Goal: Information Seeking & Learning: Learn about a topic

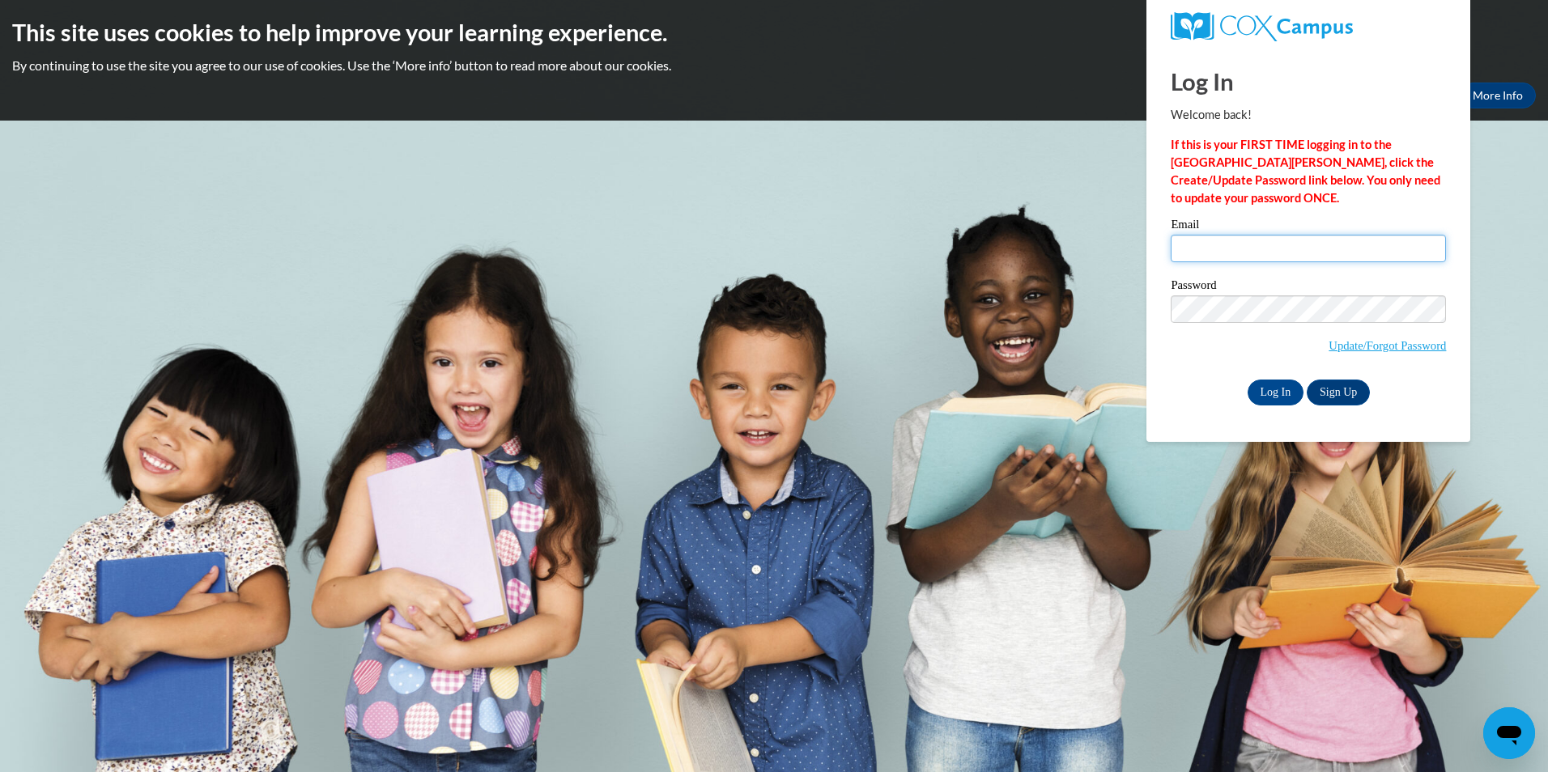
click at [1247, 250] on input "Email" at bounding box center [1308, 249] width 275 height 28
type input "aelmi@student.clayton.edu"
click at [1247, 380] on input "Log In" at bounding box center [1275, 393] width 57 height 26
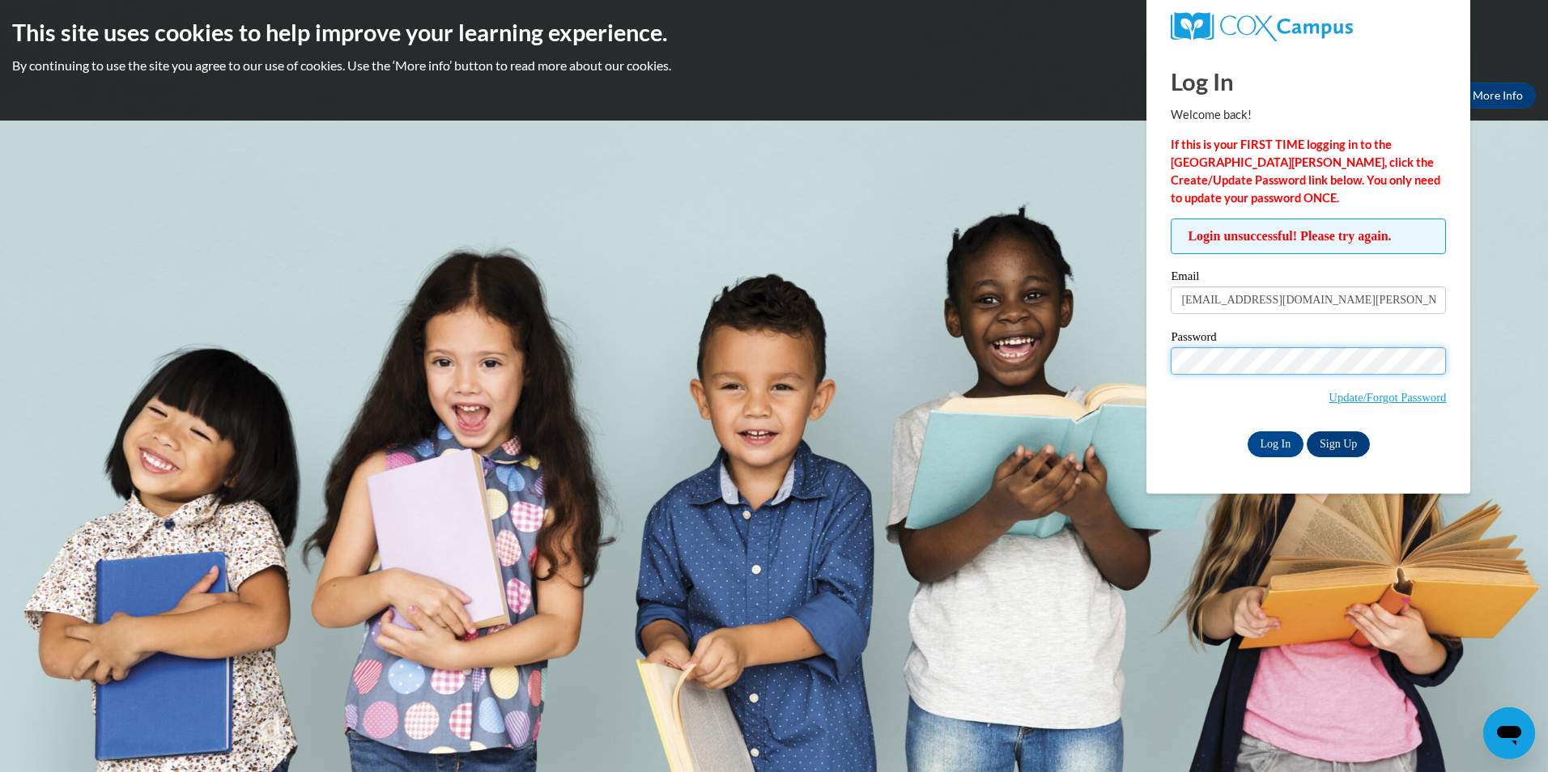
click at [1247, 431] on input "Log In" at bounding box center [1275, 444] width 57 height 26
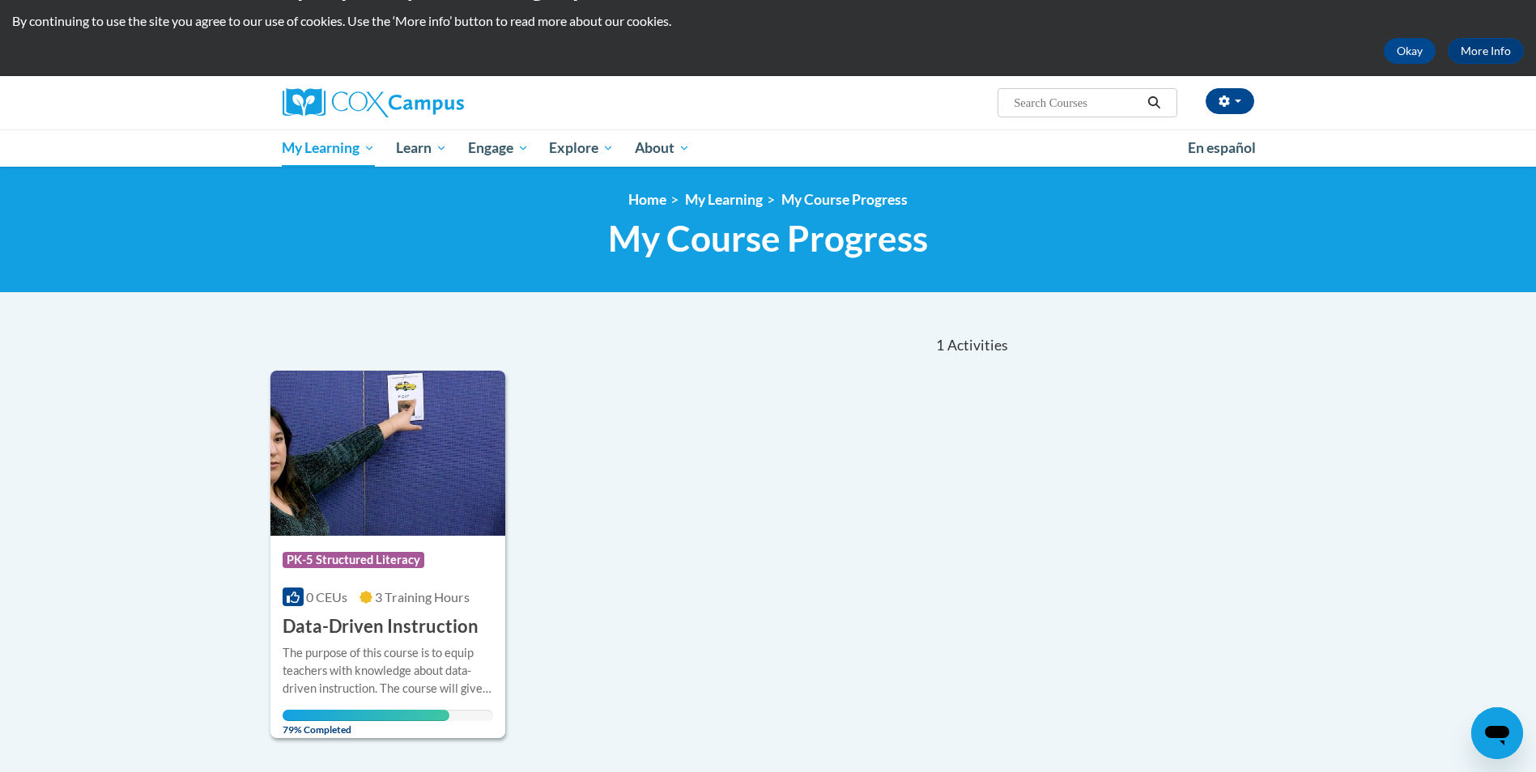
scroll to position [162, 0]
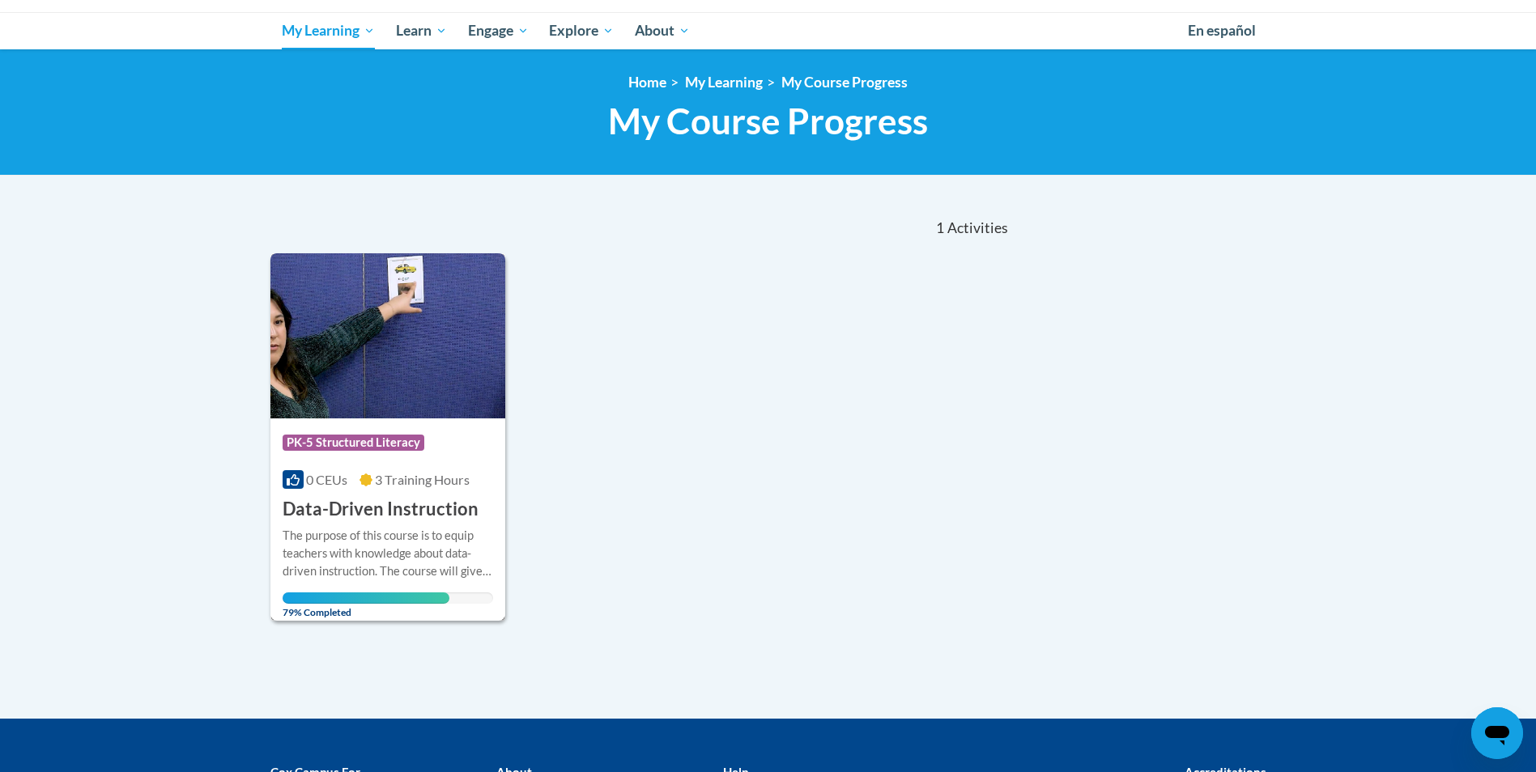
click at [369, 553] on div "The purpose of this course is to equip teachers with knowledge about data-drive…" at bounding box center [388, 553] width 211 height 53
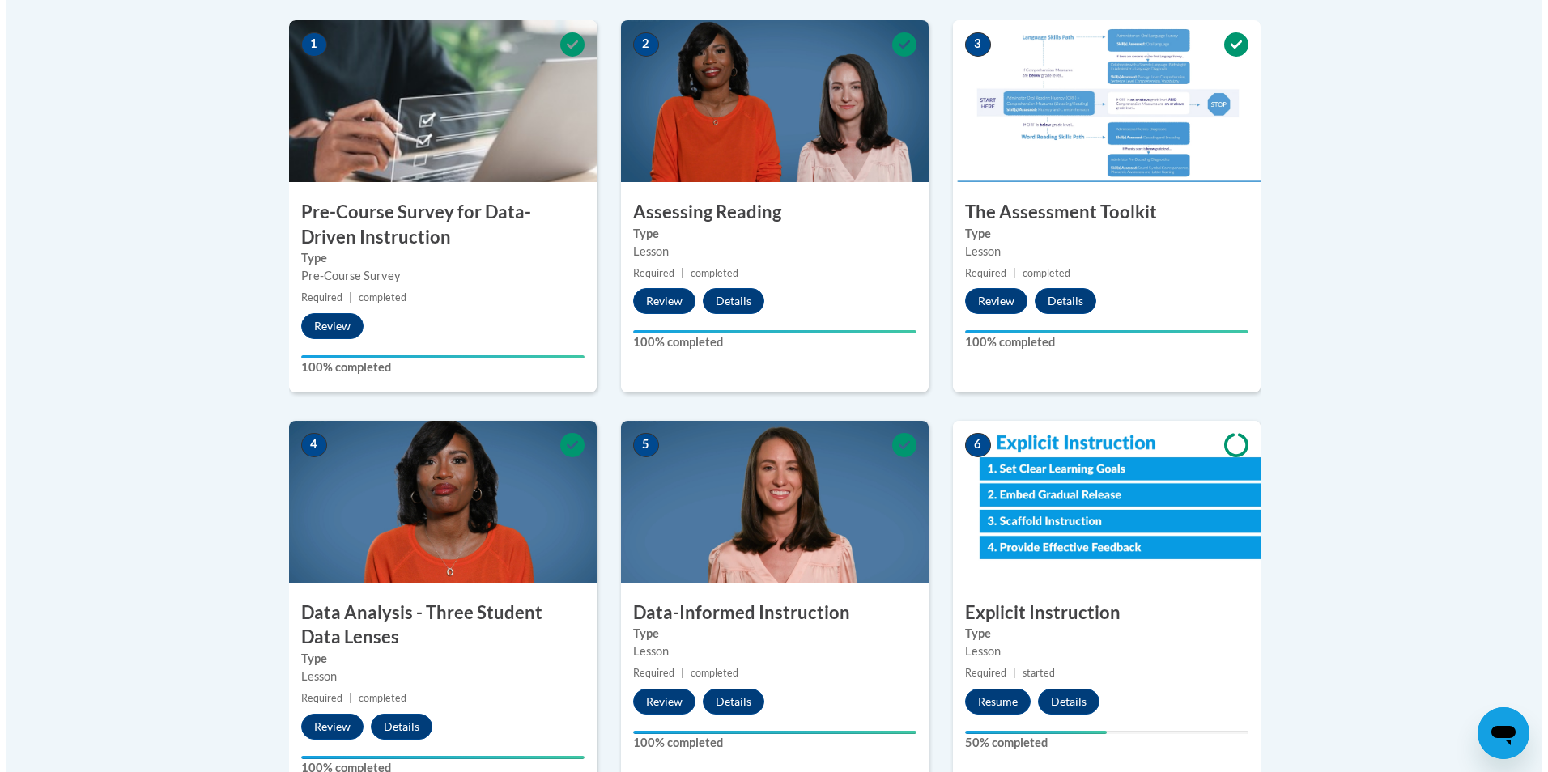
scroll to position [486, 0]
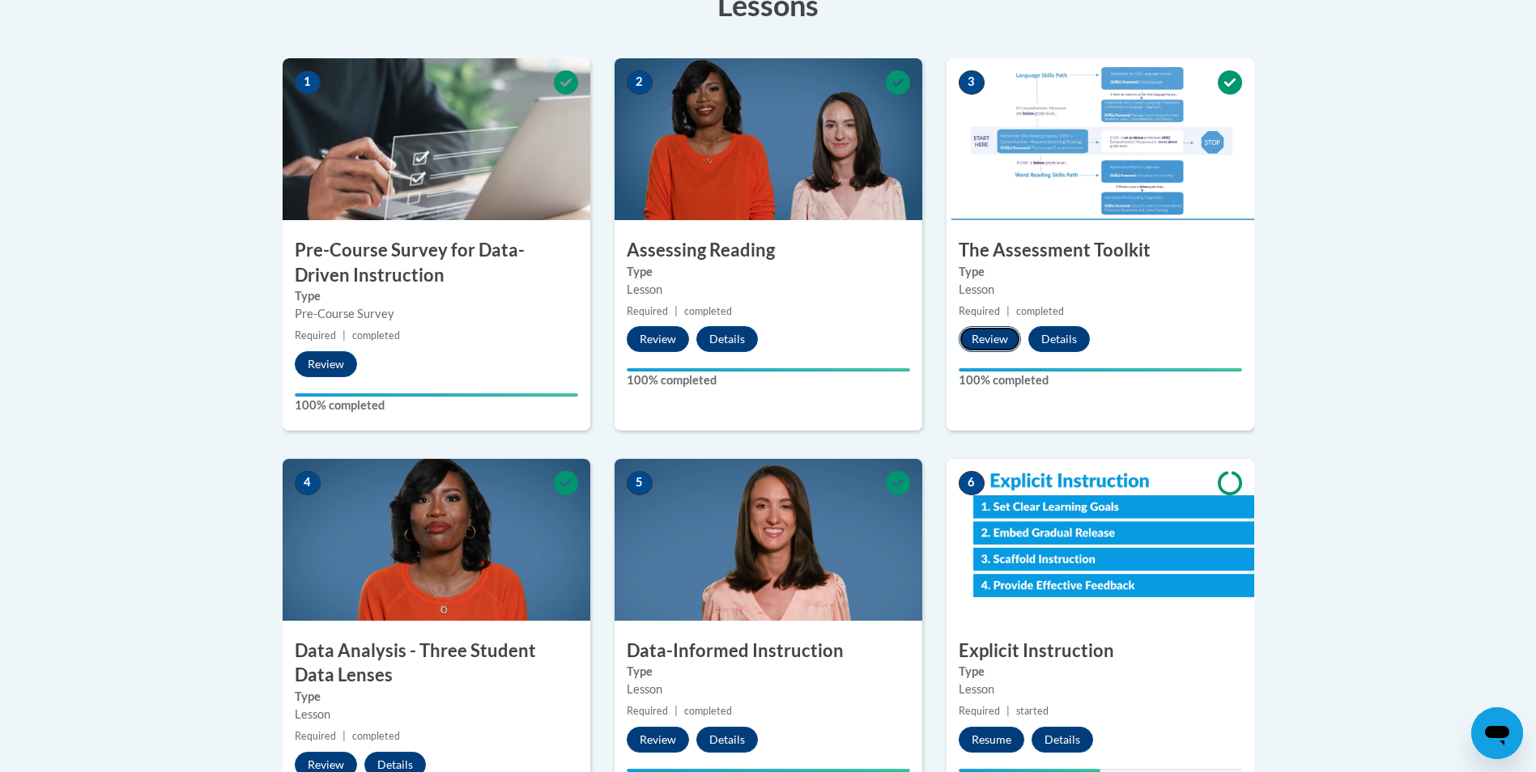
click at [988, 338] on button "Review" at bounding box center [989, 339] width 62 height 26
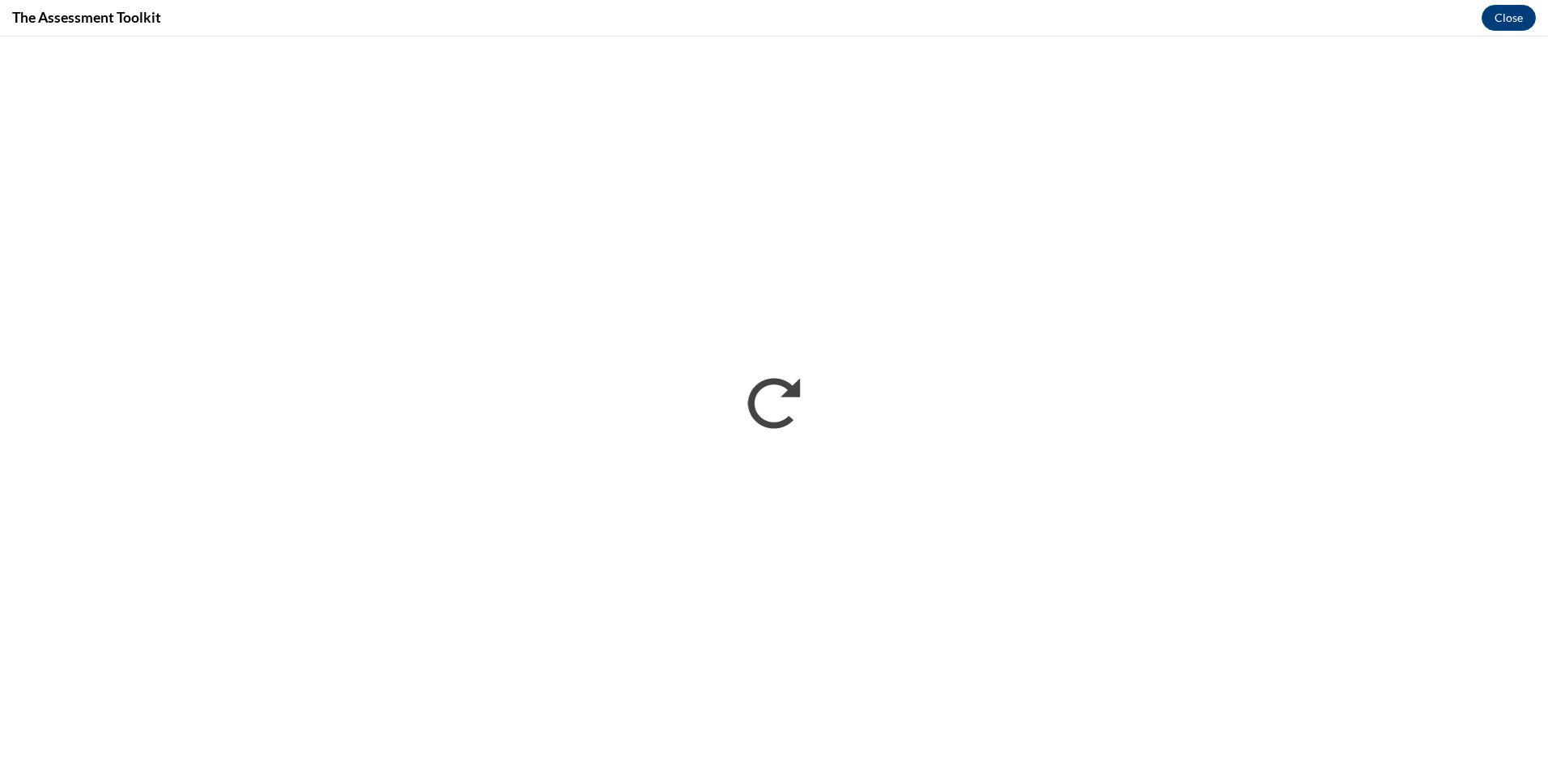
scroll to position [0, 0]
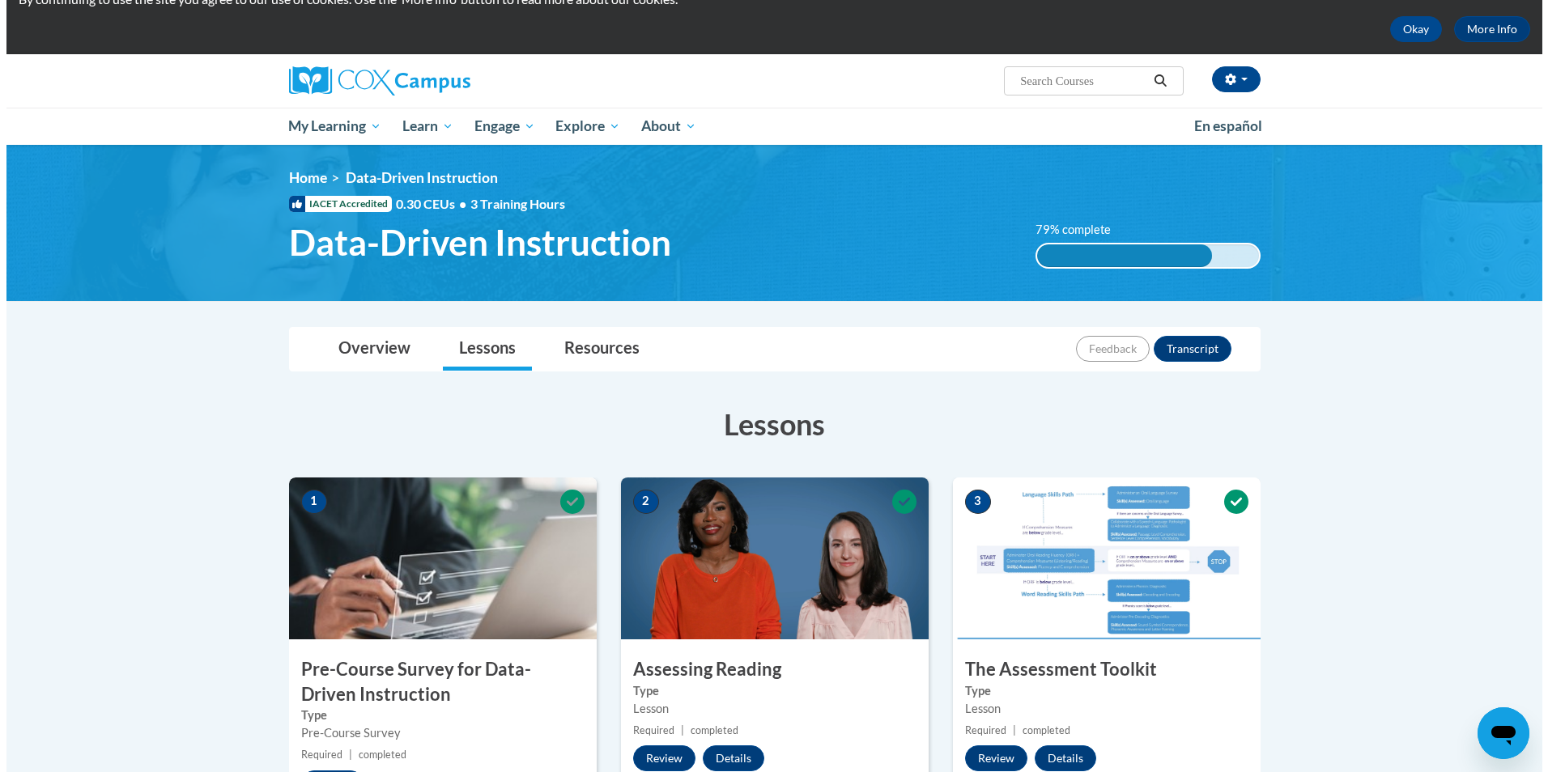
scroll to position [243, 0]
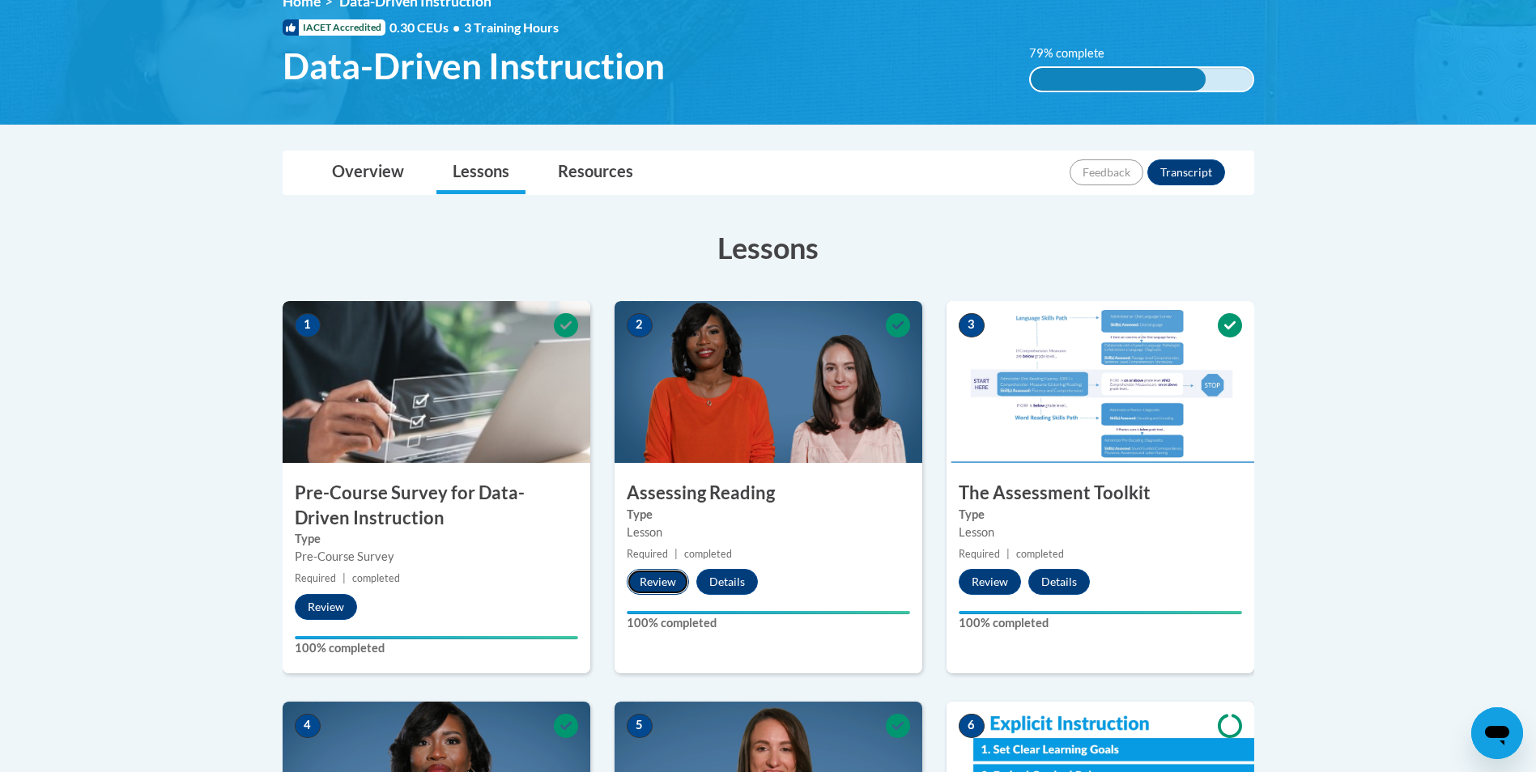
click at [656, 584] on button "Review" at bounding box center [658, 582] width 62 height 26
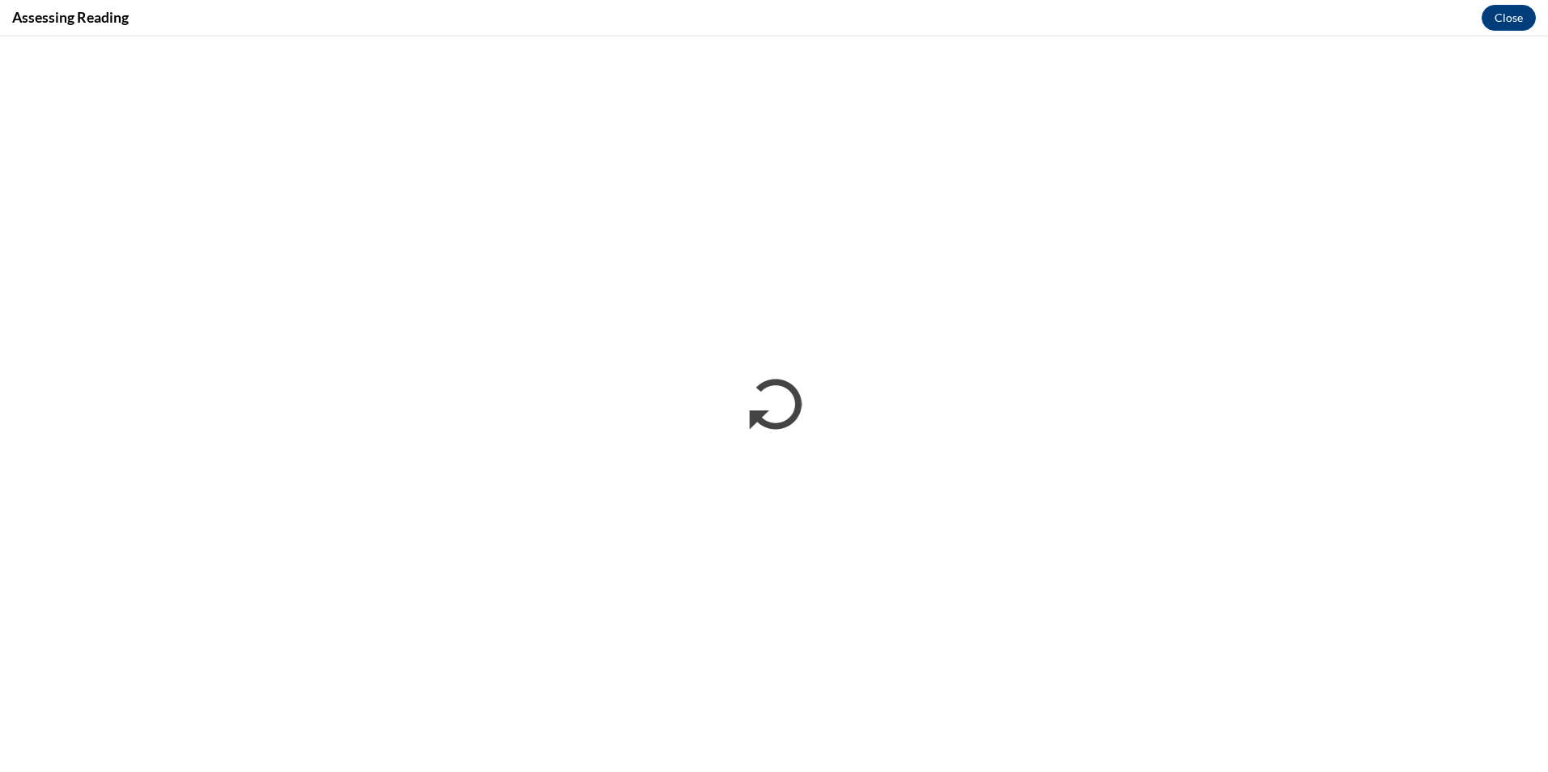
scroll to position [0, 0]
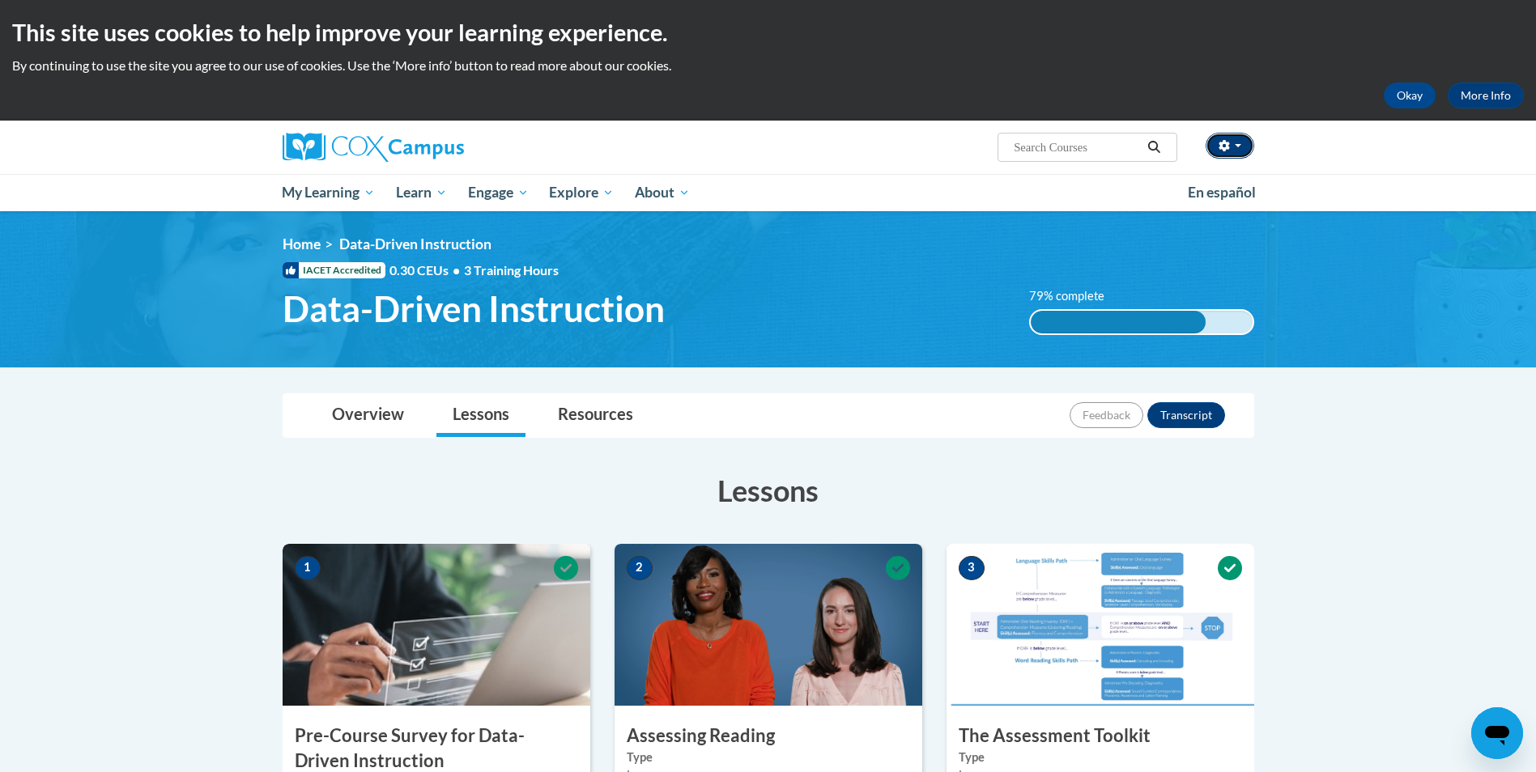
click at [1237, 144] on span "button" at bounding box center [1238, 145] width 6 height 3
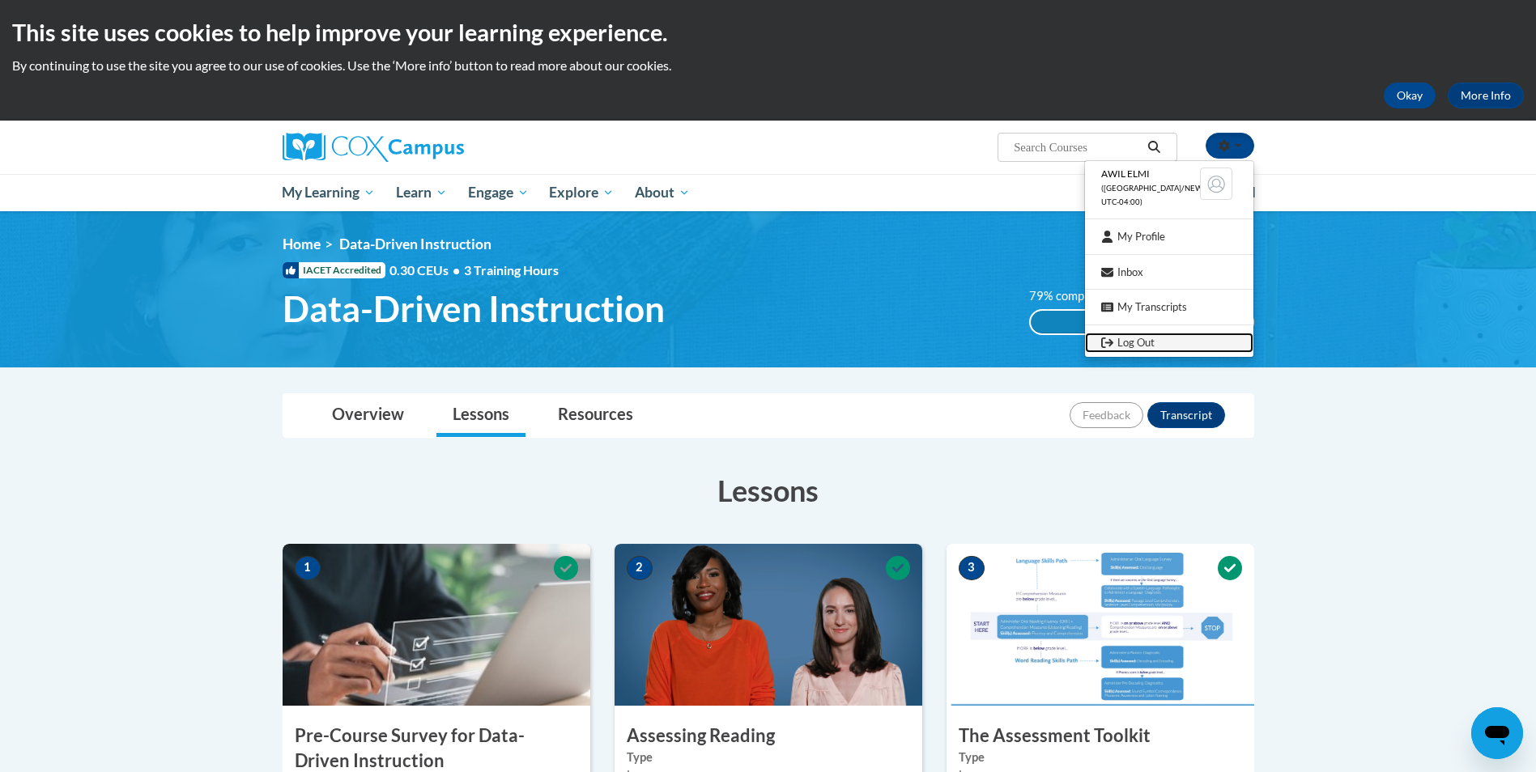
click at [1136, 349] on link "Log Out" at bounding box center [1169, 343] width 168 height 20
